Goal: Transaction & Acquisition: Purchase product/service

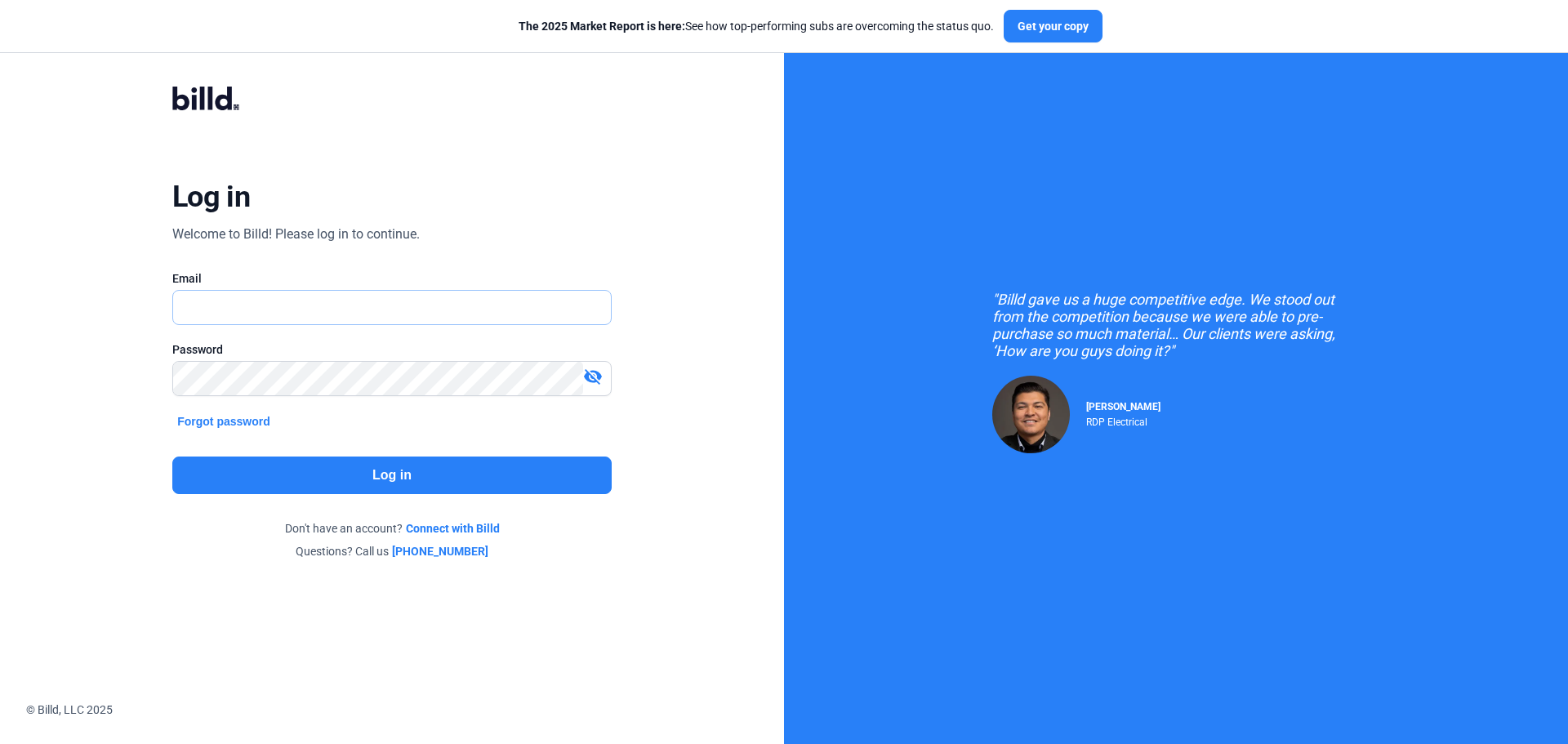
type input "[PERSON_NAME][EMAIL_ADDRESS][DOMAIN_NAME]"
click at [396, 476] on button "Log in" at bounding box center [392, 475] width 440 height 37
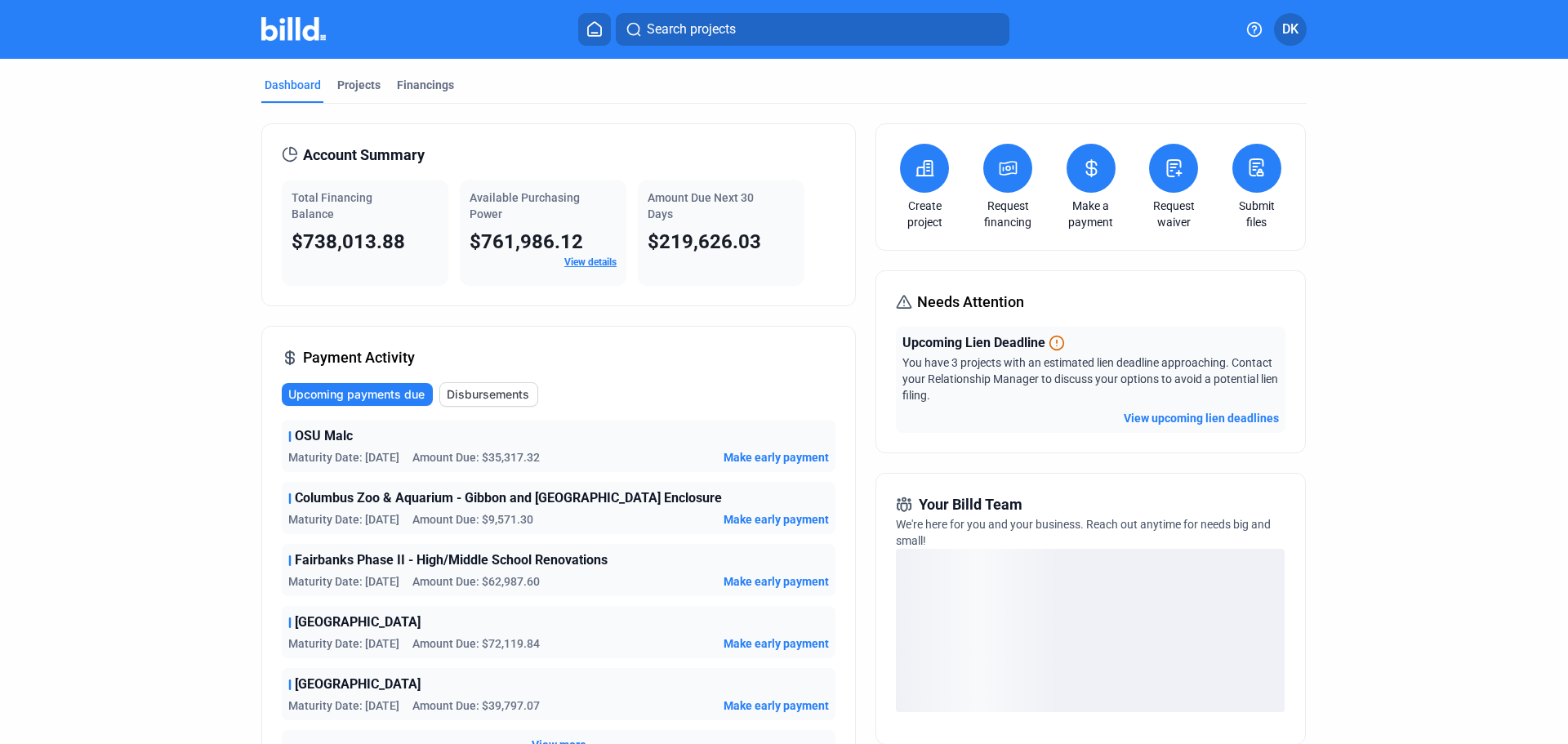
click at [1206, 411] on button "View upcoming lien deadlines" at bounding box center [1201, 418] width 155 height 16
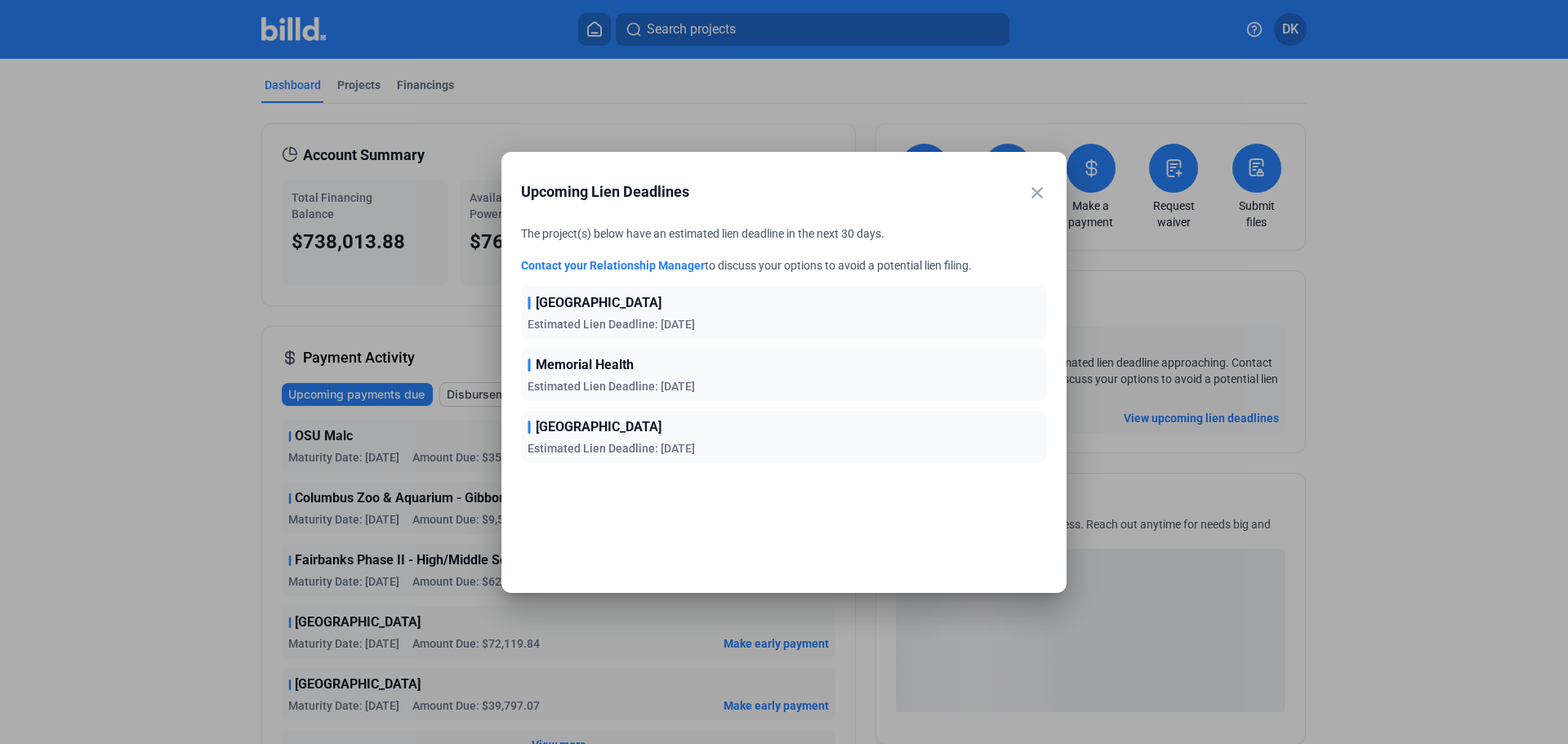
click at [631, 308] on span "[GEOGRAPHIC_DATA]" at bounding box center [598, 303] width 126 height 20
click at [1030, 198] on mat-icon "close" at bounding box center [1037, 193] width 20 height 20
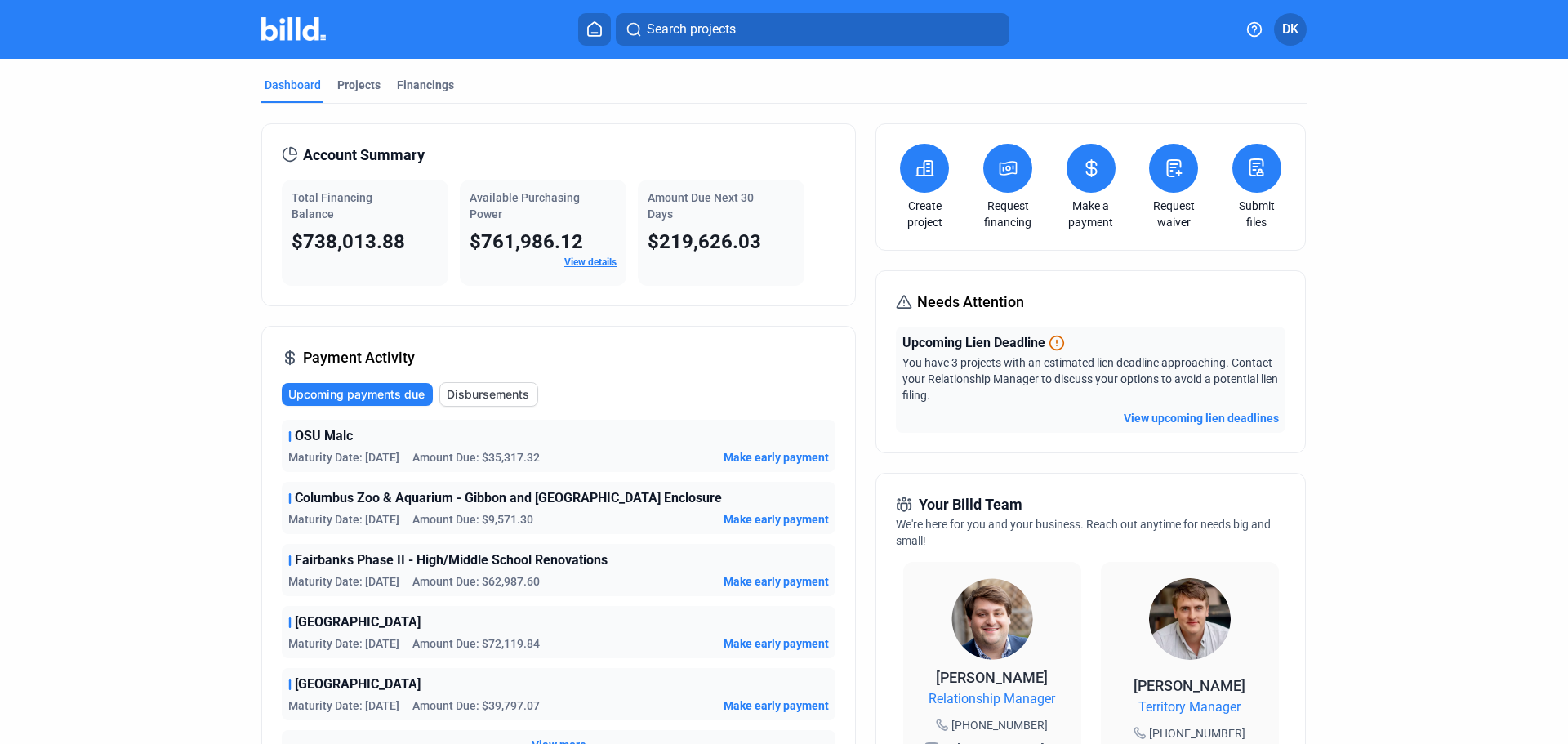
click at [788, 518] on span "Make early payment" at bounding box center [776, 519] width 105 height 16
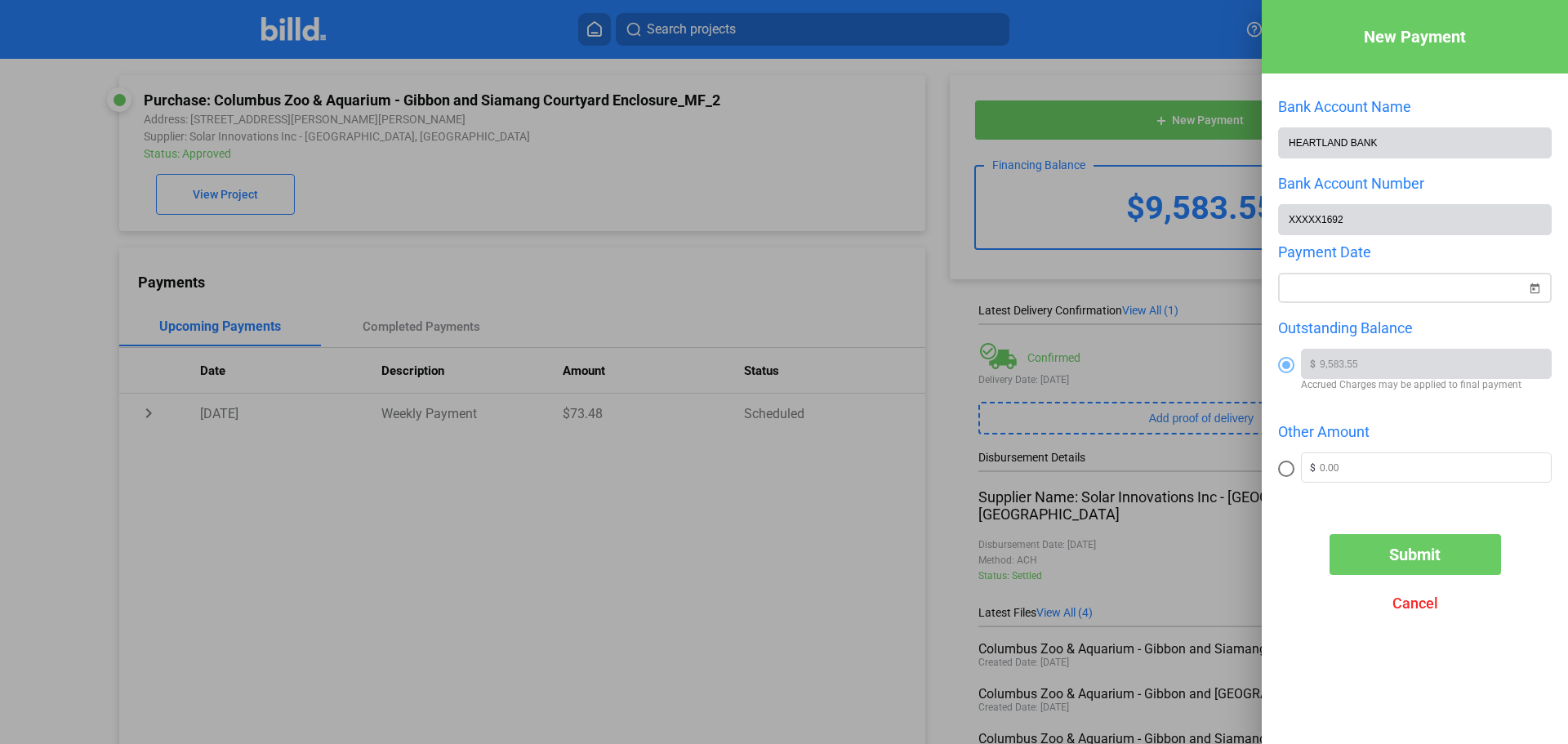
click at [1536, 291] on span "Open calendar" at bounding box center [1534, 278] width 39 height 39
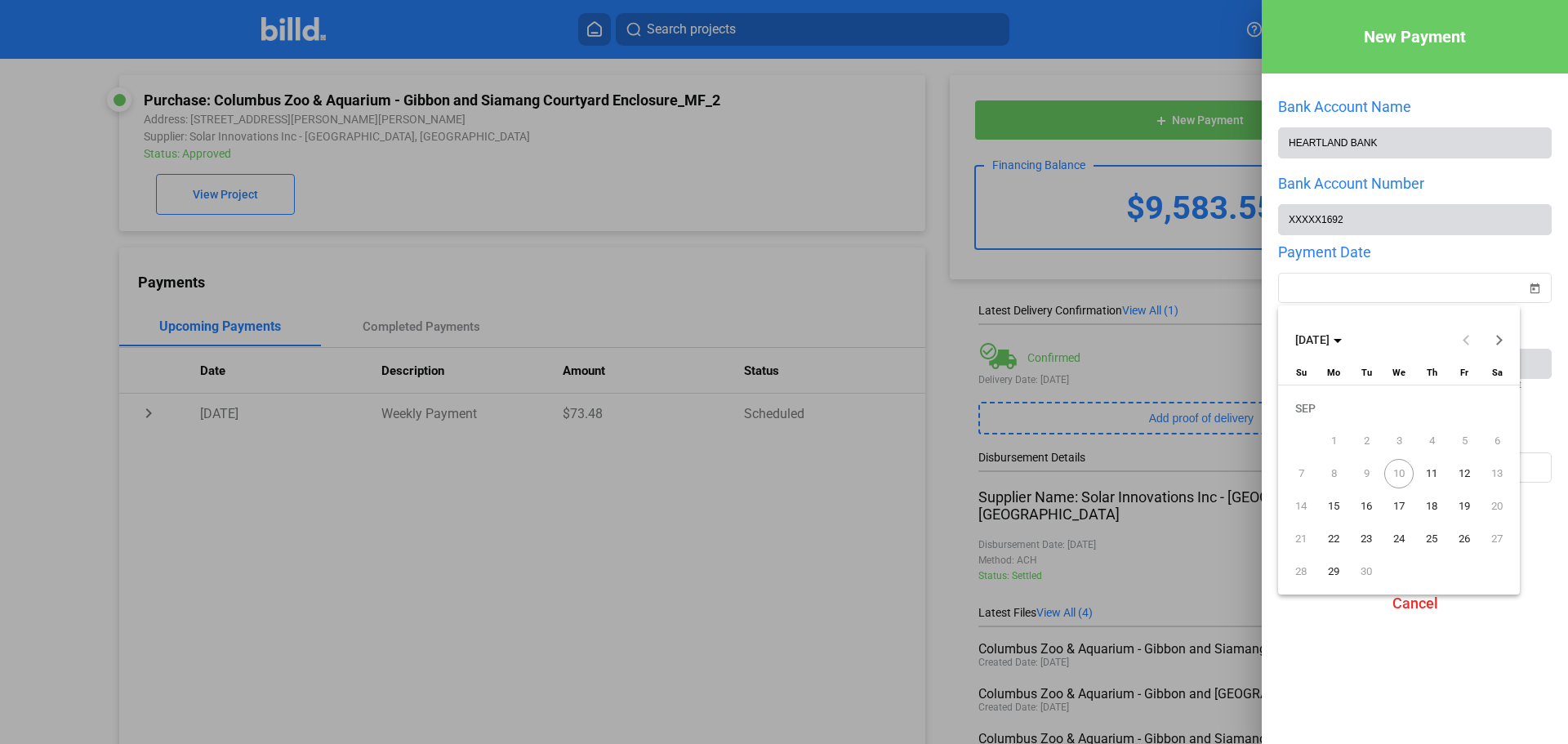
click at [1434, 472] on span "11" at bounding box center [1431, 473] width 29 height 29
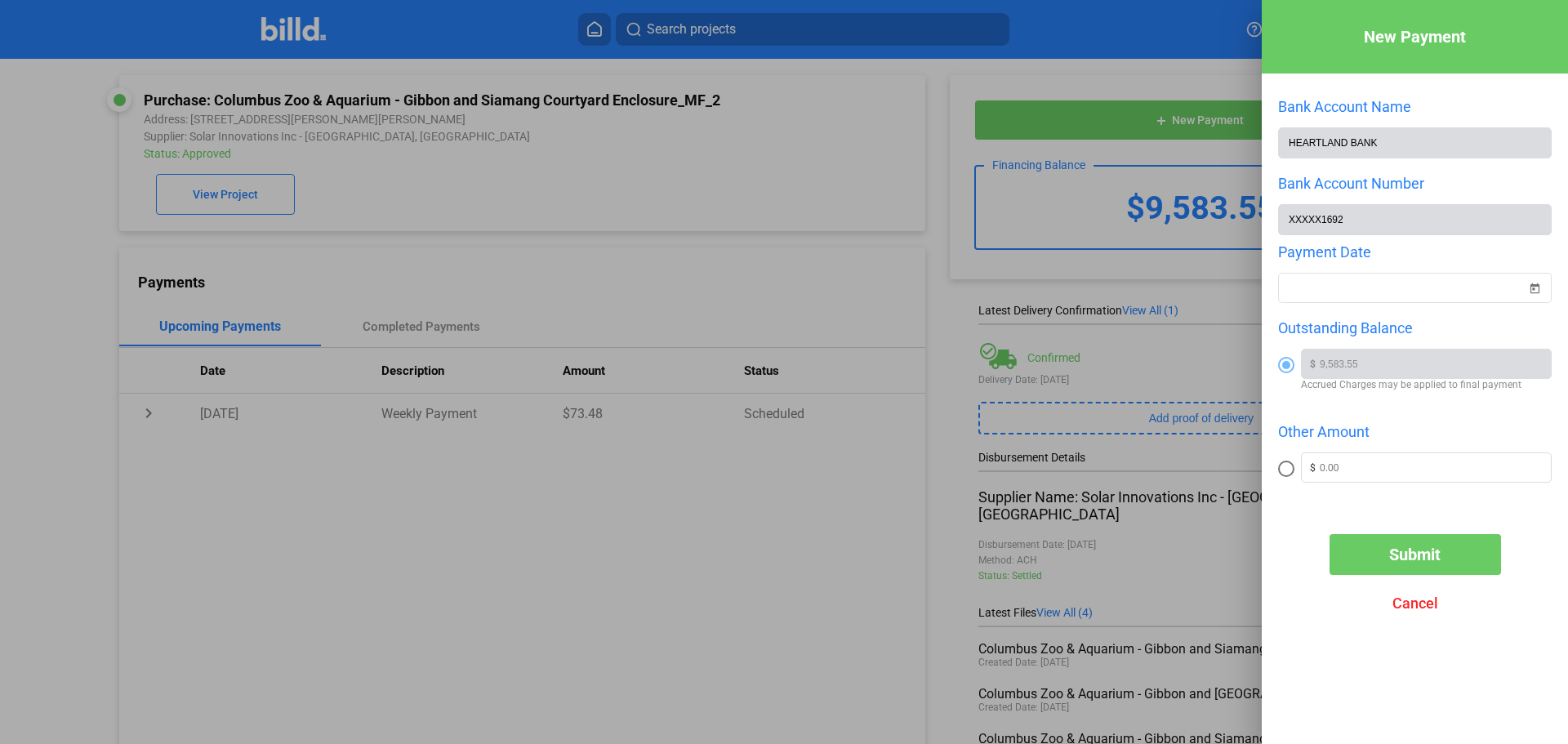
click at [655, 589] on div at bounding box center [784, 372] width 1568 height 744
